Goal: Navigation & Orientation: Find specific page/section

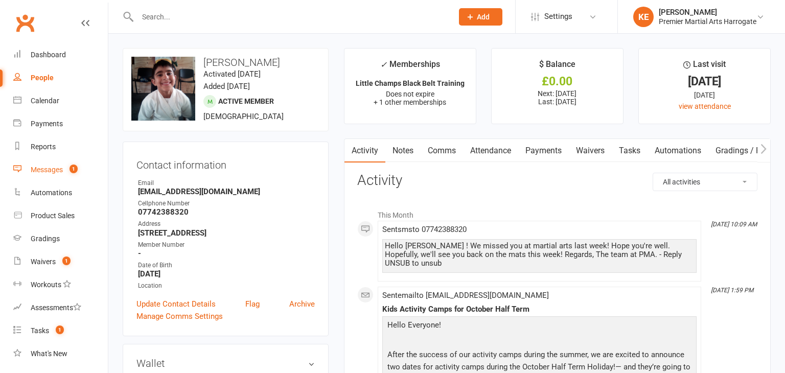
click at [58, 171] on div "Messages" at bounding box center [47, 170] width 32 height 8
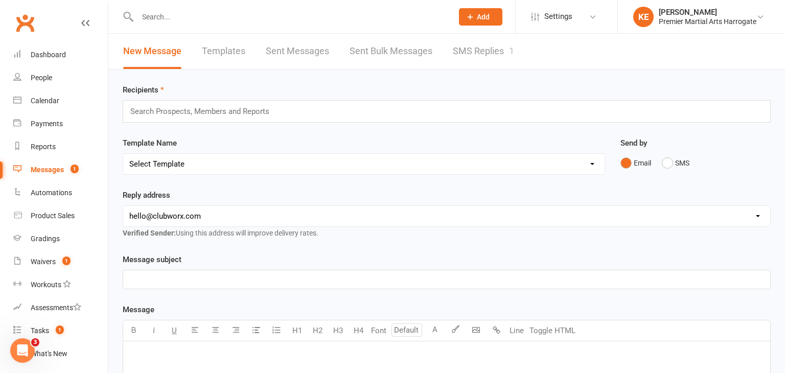
click at [468, 54] on link "SMS Replies 1" at bounding box center [483, 51] width 61 height 35
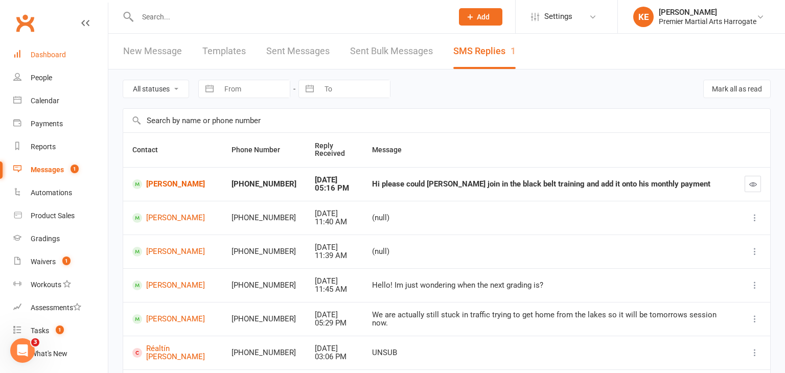
click at [45, 57] on div "Dashboard" at bounding box center [48, 55] width 35 height 8
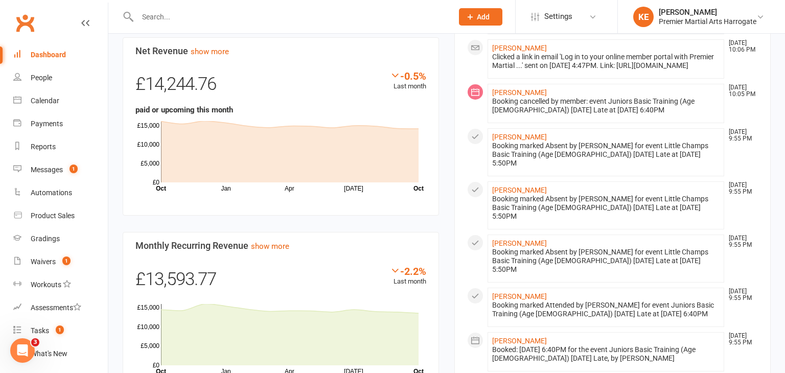
scroll to position [386, 0]
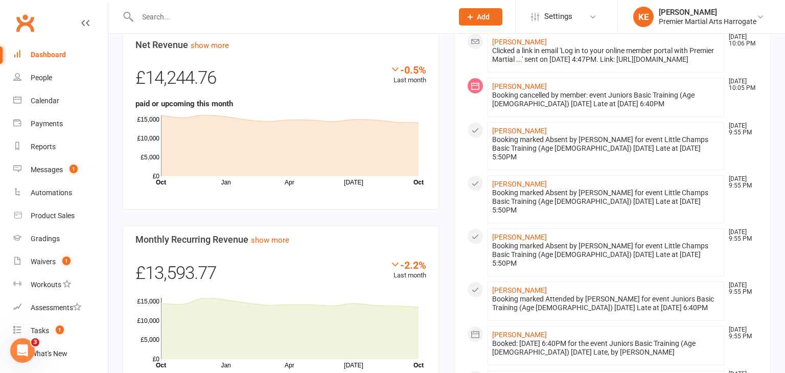
click at [469, 178] on ul "[PERSON_NAME] [DATE] 10:07 PM Clicked a link in email 'Log in to your online me…" at bounding box center [612, 310] width 291 height 910
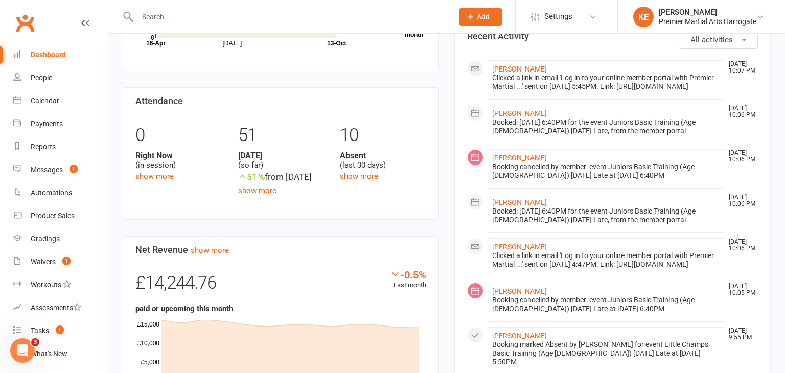
scroll to position [0, 0]
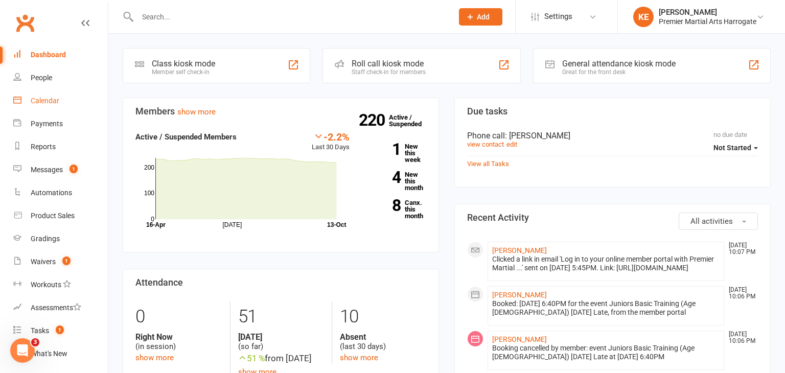
click at [48, 103] on div "Calendar" at bounding box center [45, 101] width 29 height 8
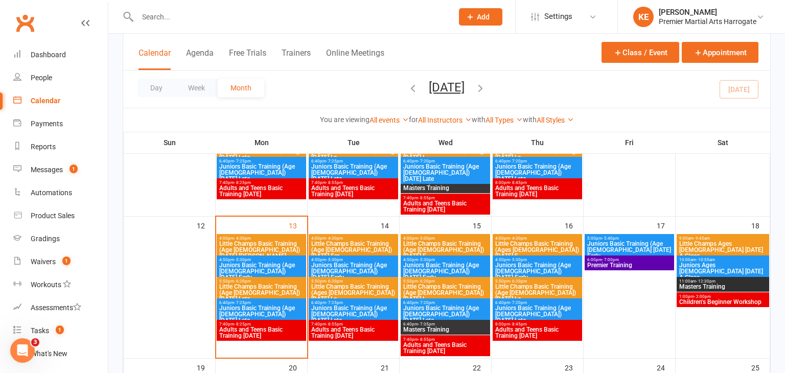
scroll to position [305, 0]
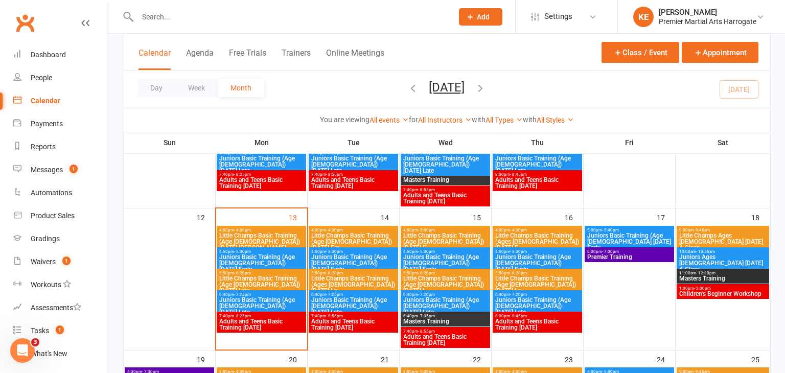
click at [247, 234] on span "Little Champs Basic Training (Age [DEMOGRAPHIC_DATA]) [DATE] [PERSON_NAME]..." at bounding box center [261, 242] width 85 height 18
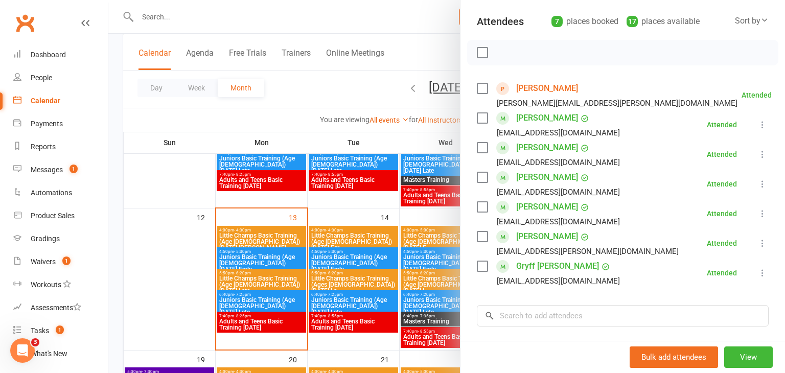
scroll to position [110, 0]
click at [269, 259] on div at bounding box center [446, 186] width 677 height 373
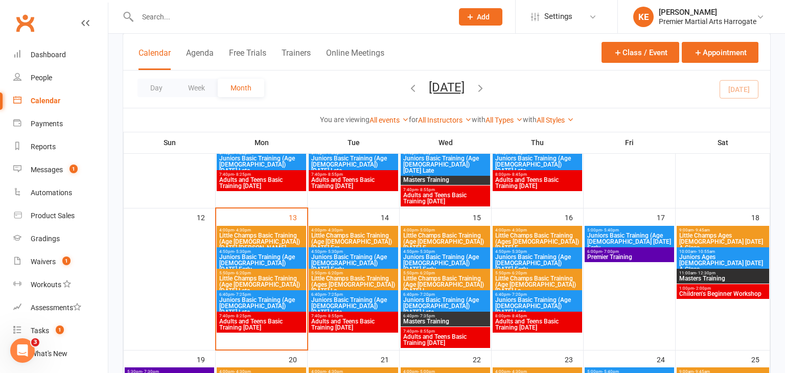
click at [269, 259] on span "Juniors Basic Training (Age [DEMOGRAPHIC_DATA]) [DATE] Early" at bounding box center [261, 263] width 85 height 18
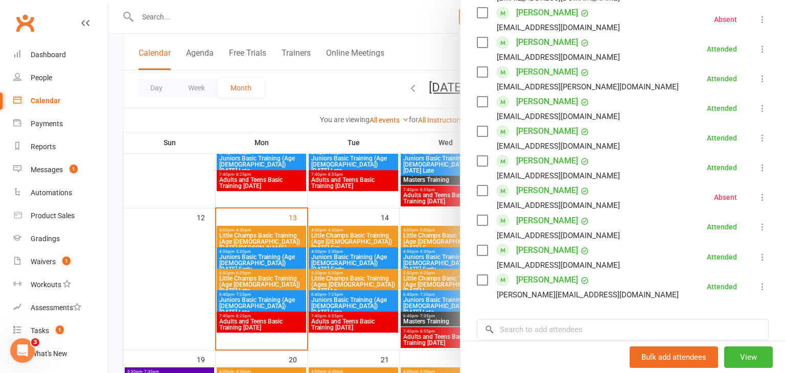
scroll to position [526, 0]
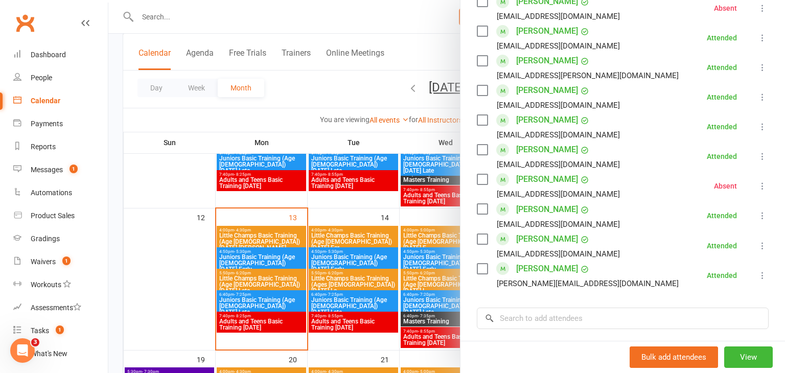
click at [275, 276] on div at bounding box center [446, 186] width 677 height 373
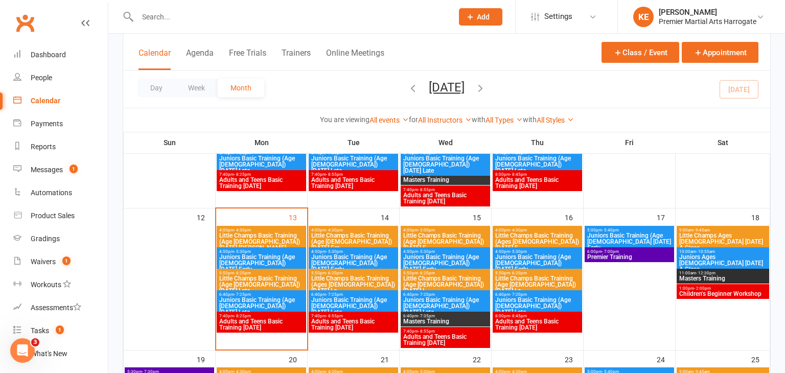
click at [275, 276] on span "Little Champs Basic Training (Age [DEMOGRAPHIC_DATA]) [DATE] Late" at bounding box center [261, 285] width 85 height 18
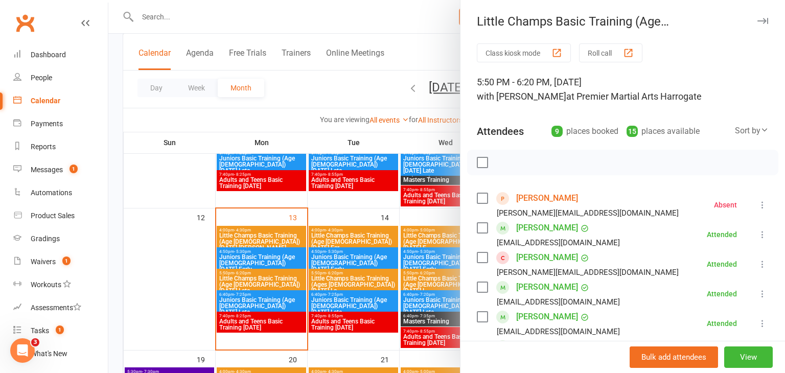
click at [640, 221] on li "[PERSON_NAME] [EMAIL_ADDRESS][DOMAIN_NAME] Attended More info Remove Mark absen…" at bounding box center [623, 235] width 292 height 30
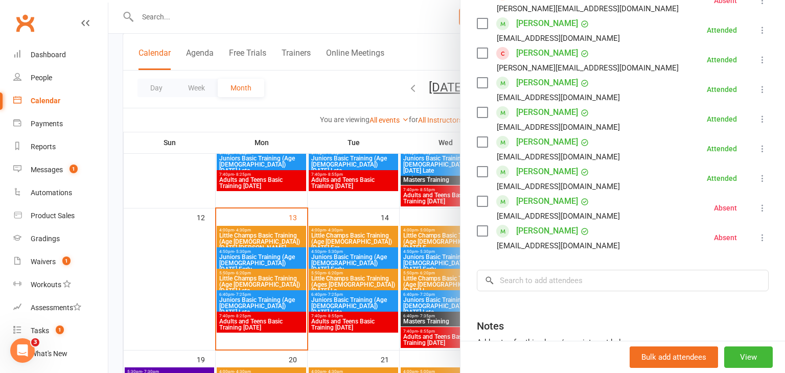
scroll to position [205, 0]
click at [261, 296] on div at bounding box center [446, 186] width 677 height 373
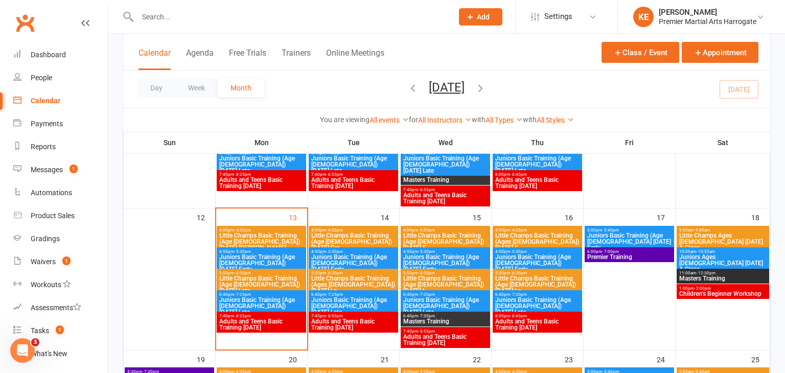
click at [261, 297] on span "Juniors Basic Training (Age [DEMOGRAPHIC_DATA]) [DATE] Late" at bounding box center [261, 306] width 85 height 18
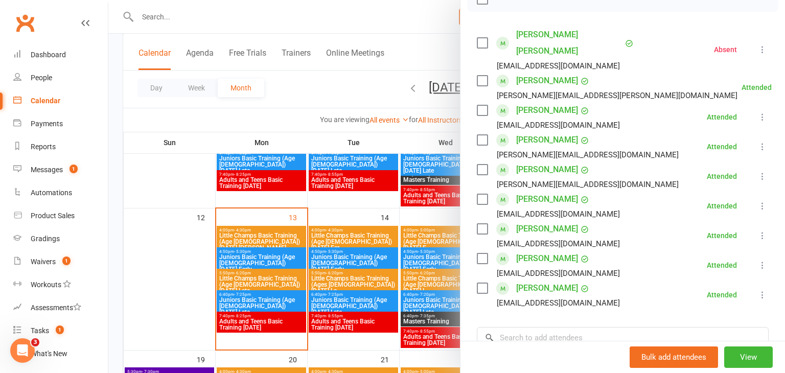
scroll to position [166, 0]
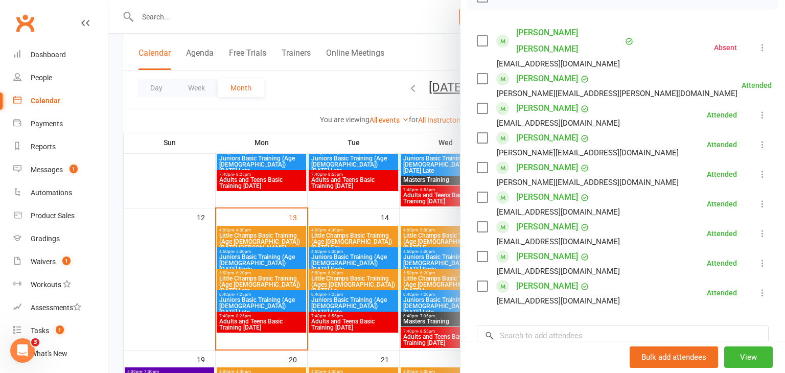
click at [247, 323] on div at bounding box center [446, 186] width 677 height 373
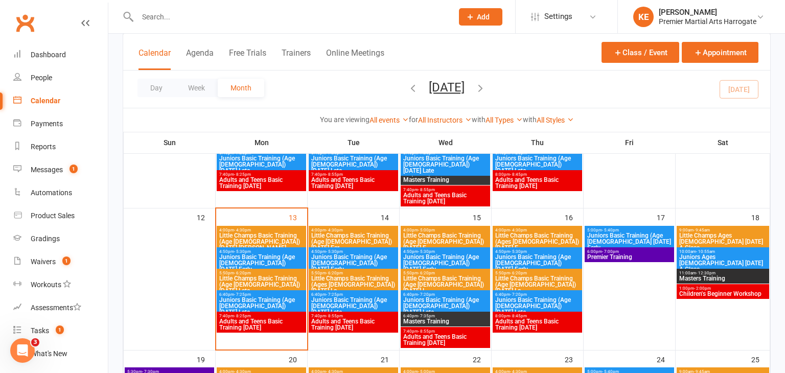
click at [247, 323] on span "Adults and Teens Basic Training [DATE]" at bounding box center [261, 324] width 85 height 12
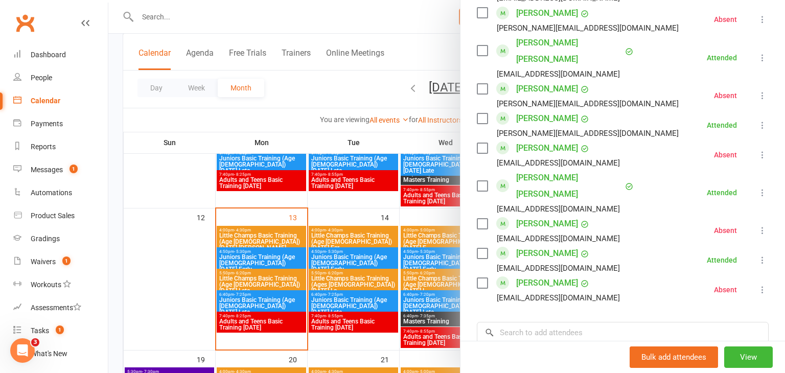
scroll to position [0, 0]
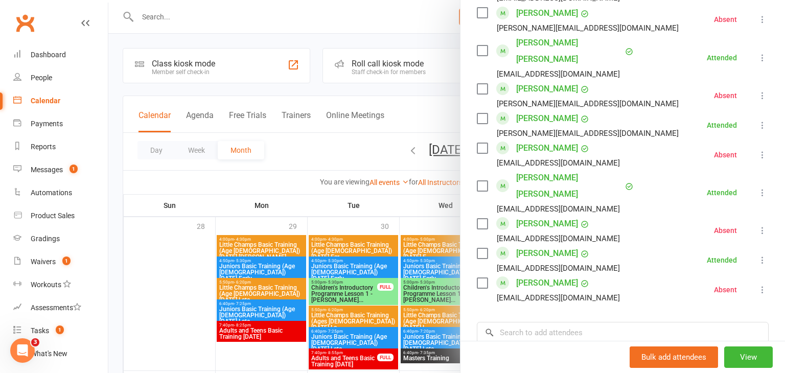
click at [143, 212] on div at bounding box center [446, 186] width 677 height 373
